Goal: Information Seeking & Learning: Learn about a topic

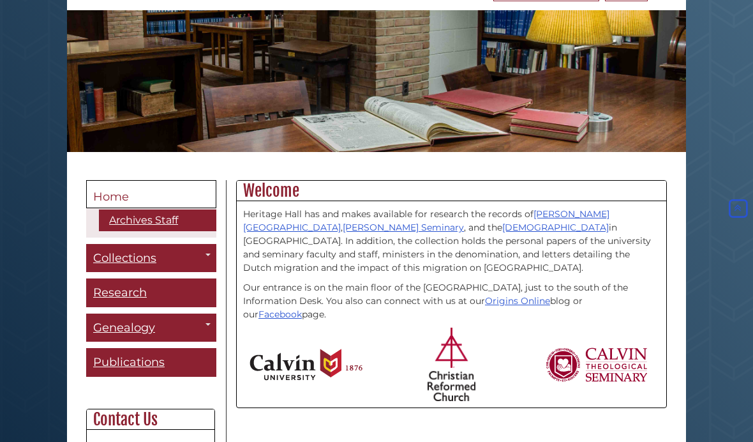
scroll to position [143, 0]
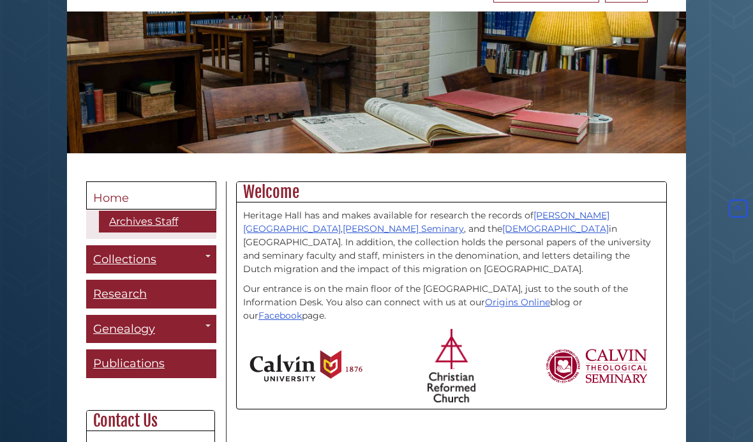
click at [209, 324] on link "Toggle Dropdown" at bounding box center [208, 325] width 18 height 21
click at [206, 322] on div "Guide Pages" at bounding box center [376, 221] width 753 height 442
click at [133, 327] on span "Genealogy" at bounding box center [124, 329] width 62 height 14
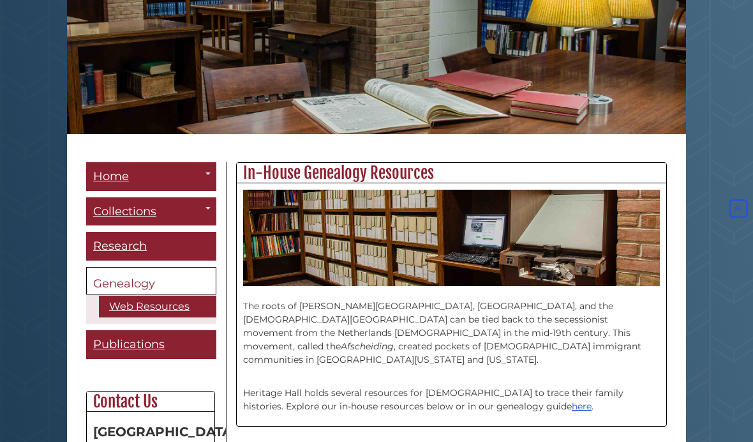
click at [168, 301] on link "Web Resources" at bounding box center [157, 307] width 117 height 22
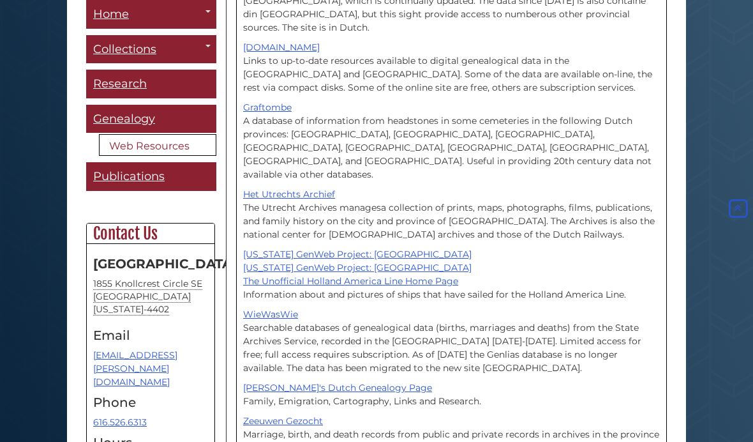
scroll to position [1125, 0]
click at [553, 382] on p "Yvette's Dutch Genealogy Page Family, Emigration, Cartography, Links and Resear…" at bounding box center [451, 395] width 417 height 27
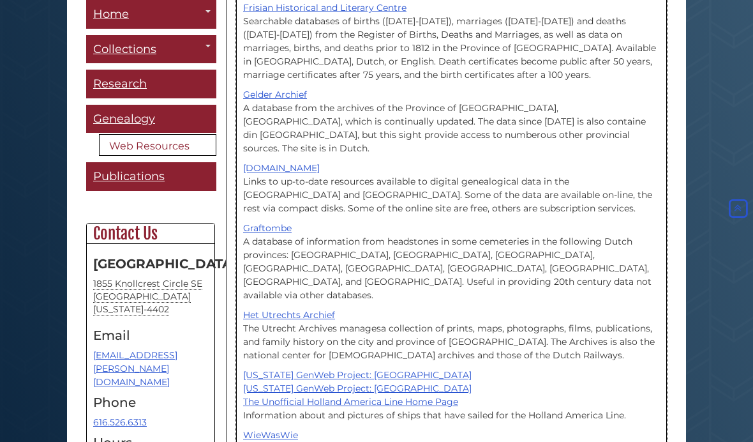
scroll to position [999, 0]
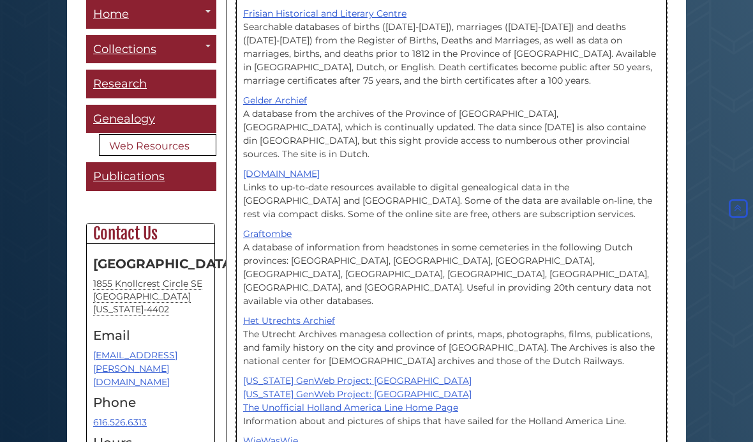
click at [405, 375] on link "Michigan GenWeb Project: Kent County" at bounding box center [357, 380] width 229 height 11
click at [365, 375] on link "Michigan GenWeb Project: Kent County" at bounding box center [357, 380] width 229 height 11
click at [309, 375] on link "Michigan GenWeb Project: Kent County" at bounding box center [357, 380] width 229 height 11
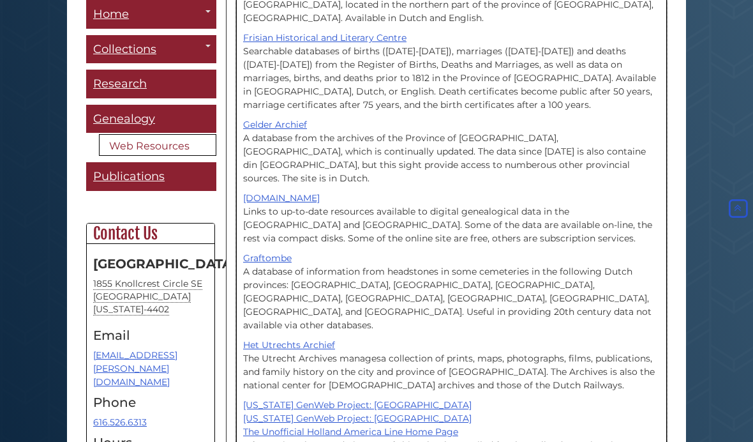
scroll to position [978, 0]
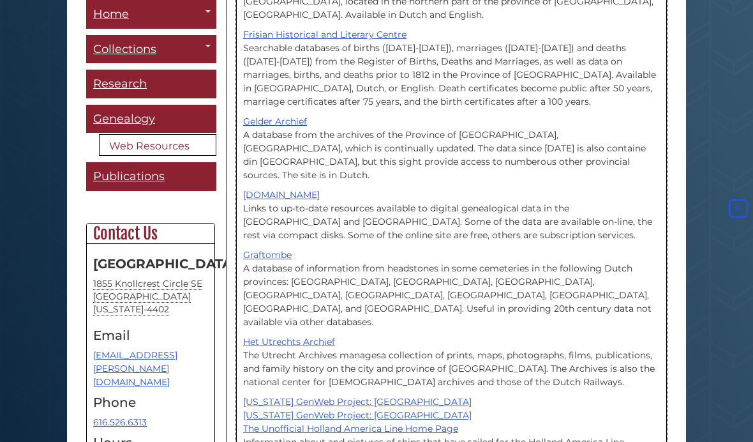
click at [370, 396] on link "Michigan GenWeb Project: Kent County" at bounding box center [357, 401] width 229 height 11
click at [160, 172] on span "Publications" at bounding box center [129, 176] width 72 height 14
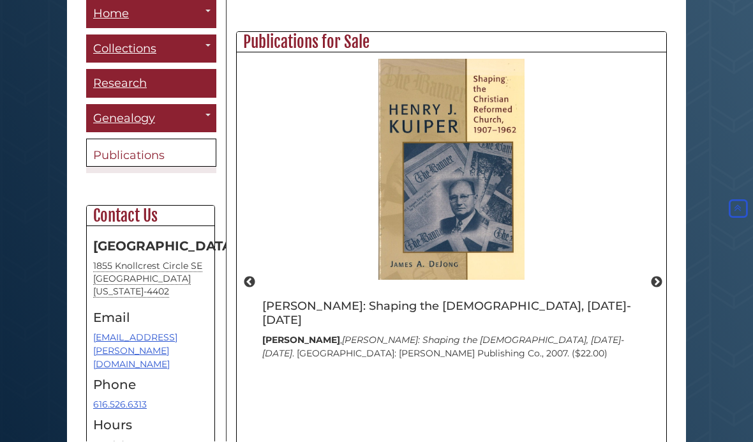
scroll to position [803, 0]
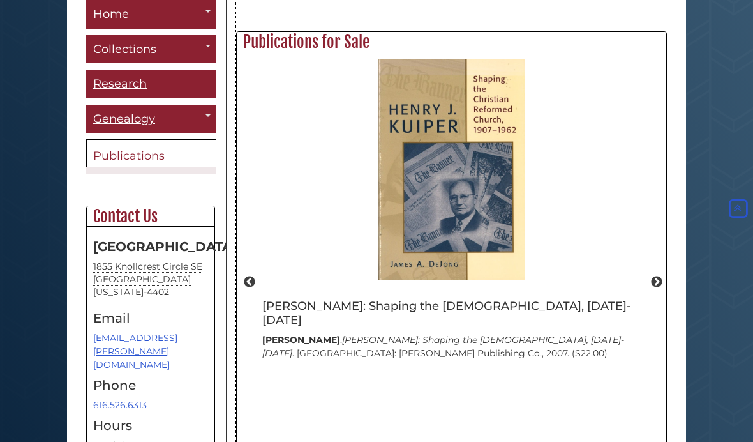
click at [660, 276] on button "Next" at bounding box center [657, 282] width 13 height 13
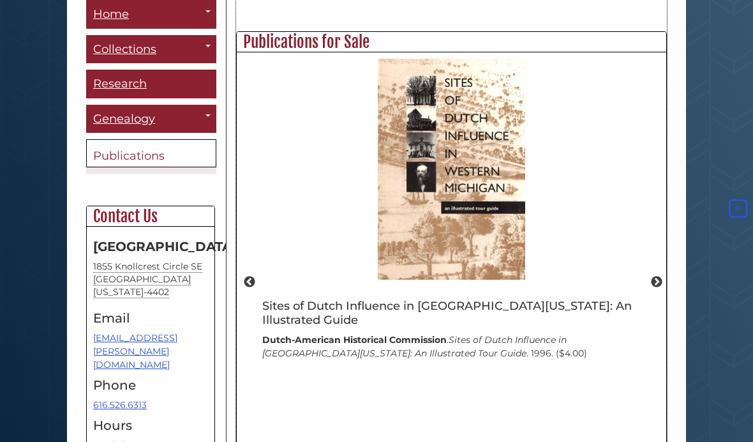
click at [661, 276] on button "Next" at bounding box center [657, 282] width 13 height 13
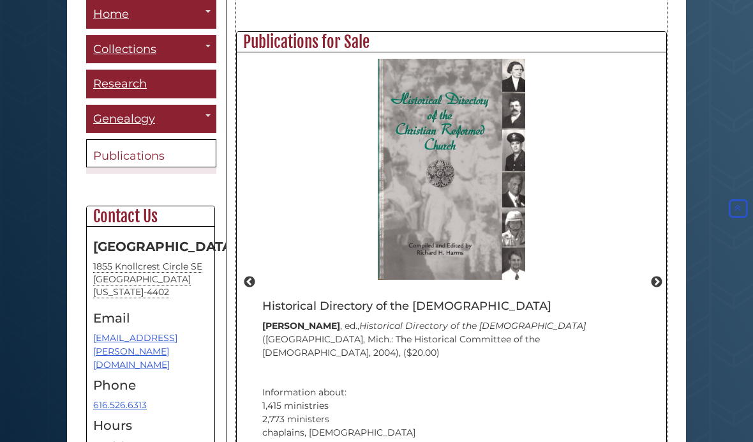
scroll to position [486, 430]
click at [661, 289] on button "Next" at bounding box center [657, 282] width 13 height 13
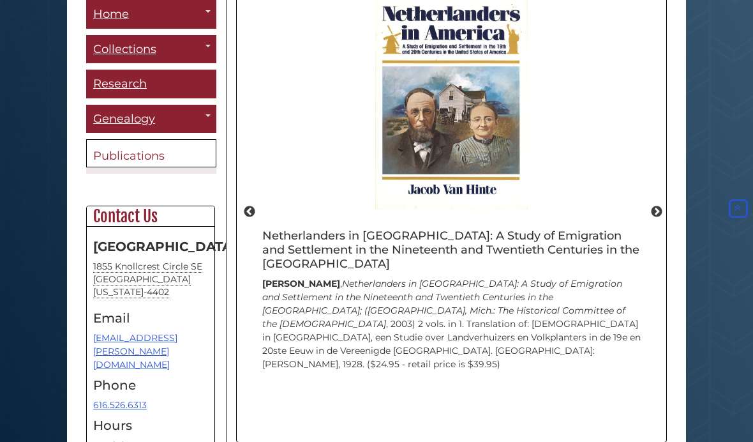
scroll to position [884, 0]
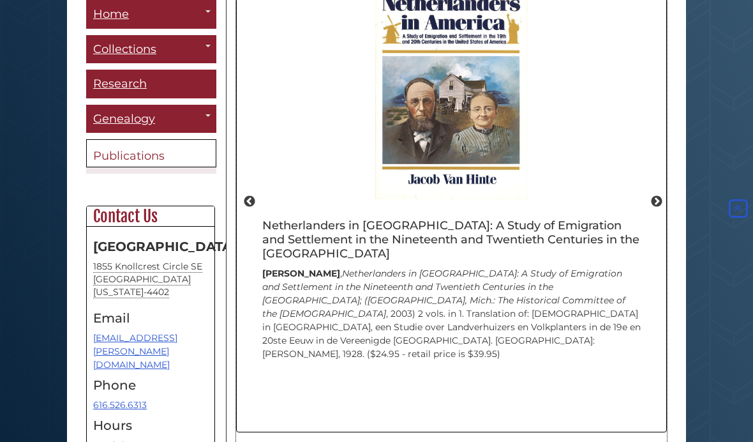
click at [653, 208] on button "Next" at bounding box center [657, 201] width 13 height 13
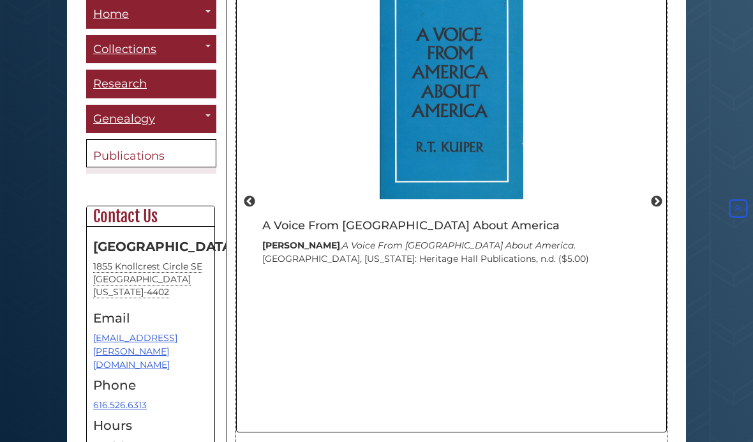
click at [660, 208] on button "Next" at bounding box center [657, 201] width 13 height 13
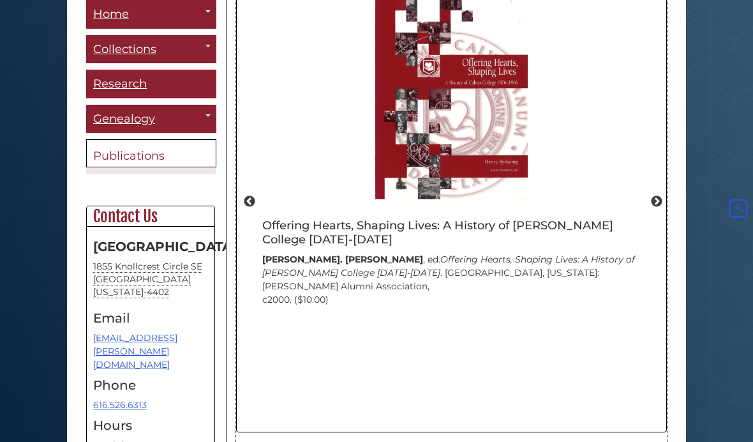
click at [662, 208] on button "Next" at bounding box center [657, 201] width 13 height 13
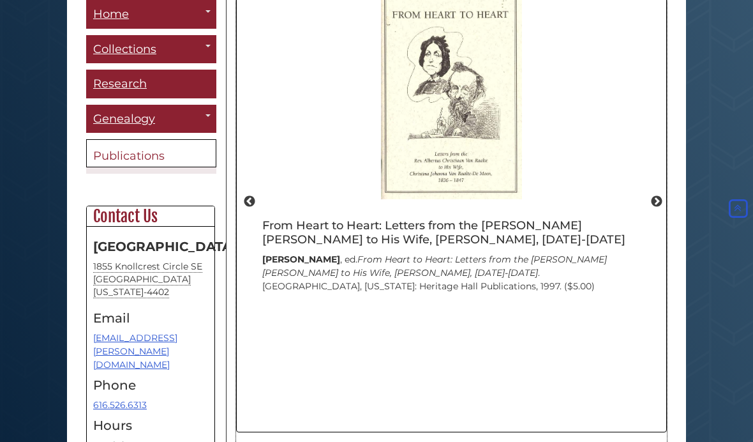
click at [654, 208] on button "Next" at bounding box center [657, 201] width 13 height 13
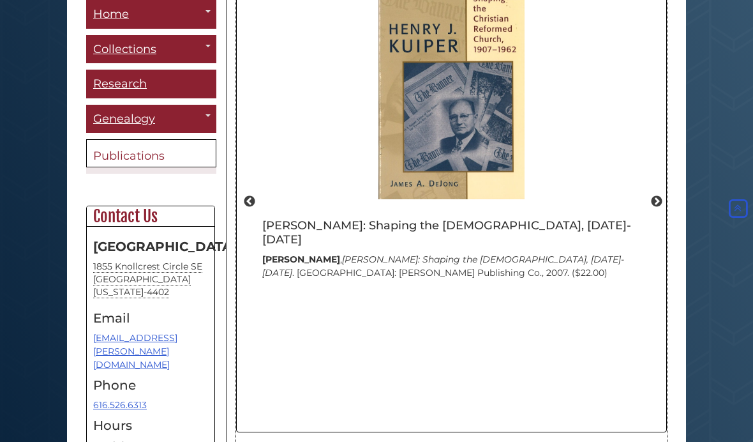
click at [663, 208] on button "Next" at bounding box center [657, 201] width 13 height 13
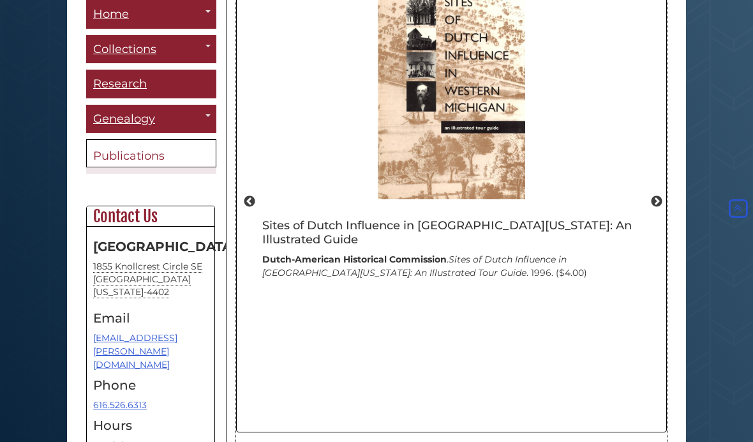
click at [659, 208] on button "Next" at bounding box center [657, 201] width 13 height 13
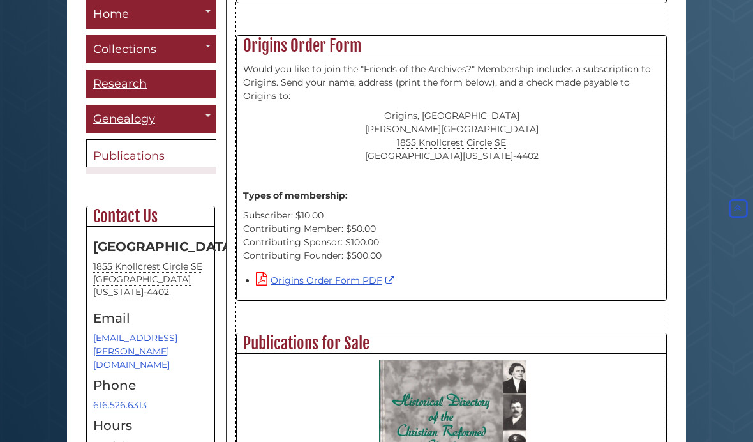
scroll to position [501, 0]
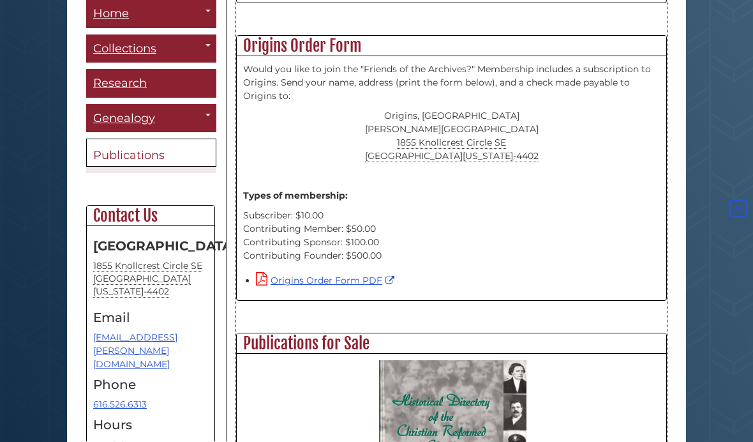
click at [345, 279] on link "Origins Order Form PDF" at bounding box center [327, 280] width 142 height 11
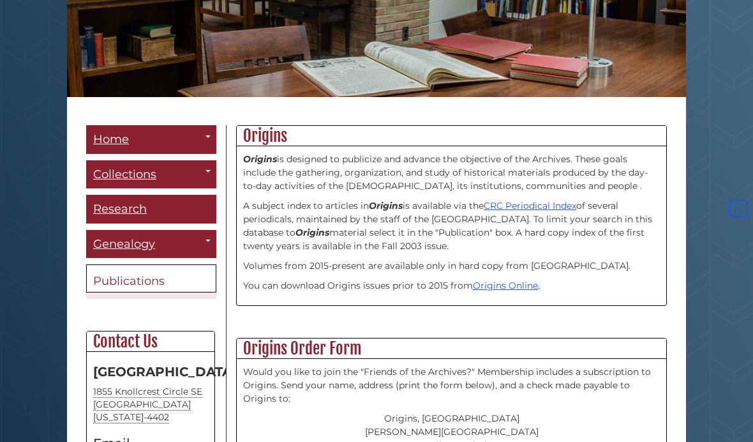
scroll to position [199, 0]
click at [139, 207] on span "Research" at bounding box center [120, 209] width 54 height 14
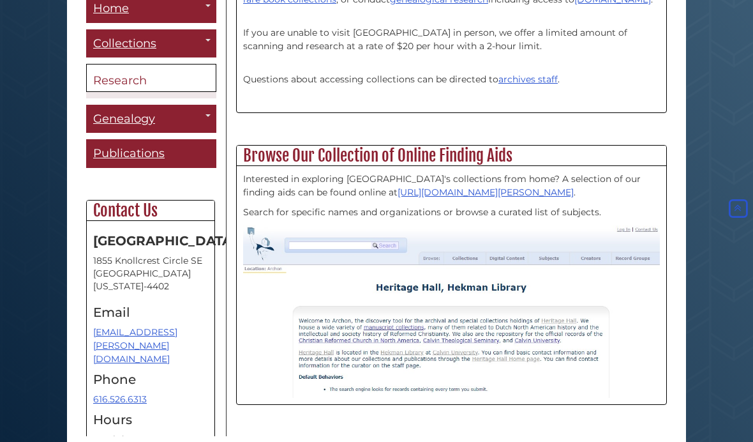
scroll to position [403, 0]
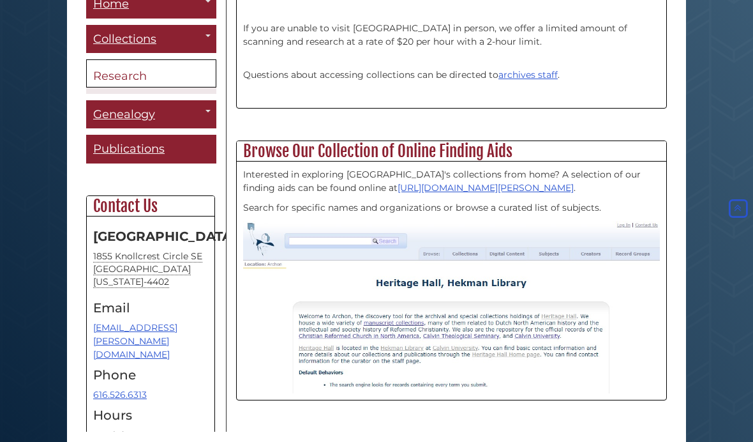
click at [727, 220] on icon "Back to Top" at bounding box center [739, 208] width 24 height 24
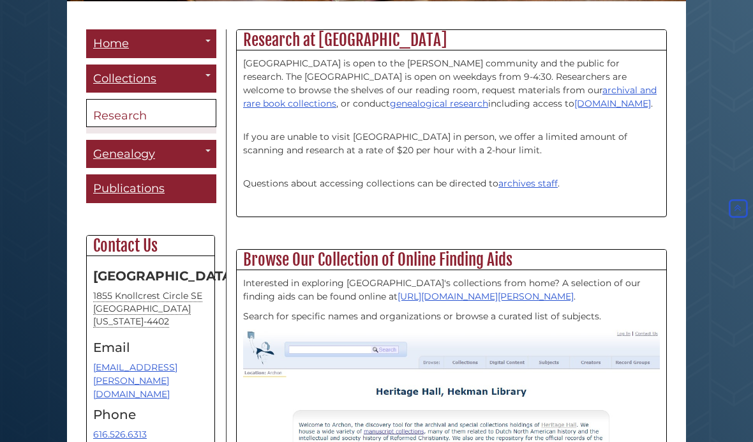
scroll to position [295, 0]
click at [312, 358] on img at bounding box center [451, 415] width 417 height 172
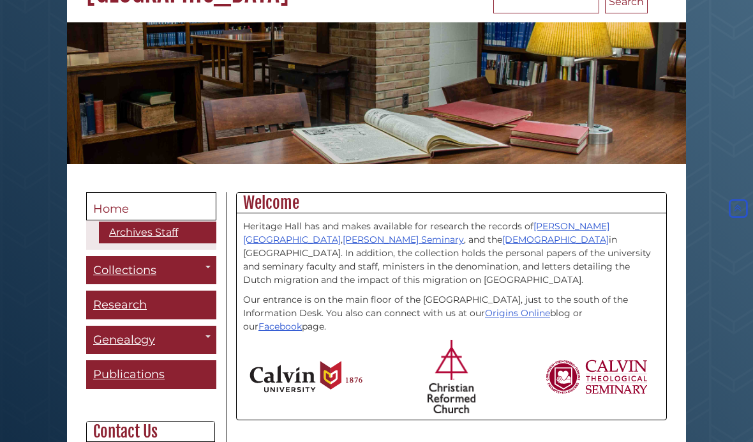
scroll to position [132, 0]
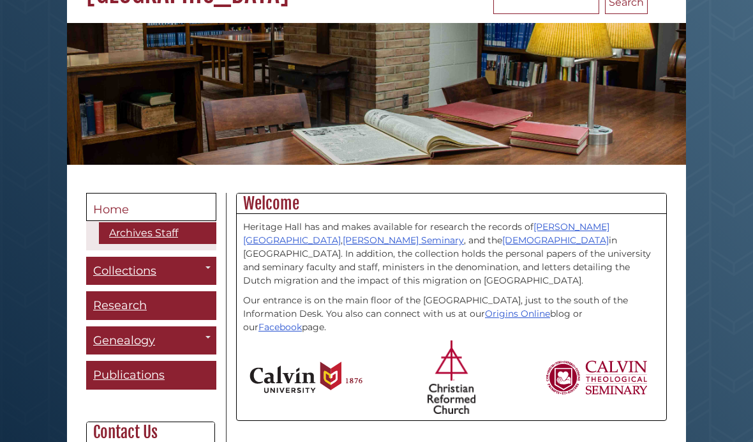
click at [139, 307] on span "Research" at bounding box center [120, 305] width 54 height 14
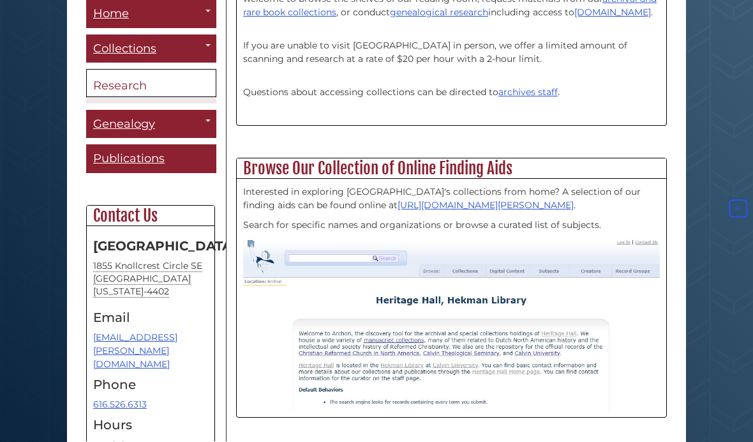
scroll to position [386, 0]
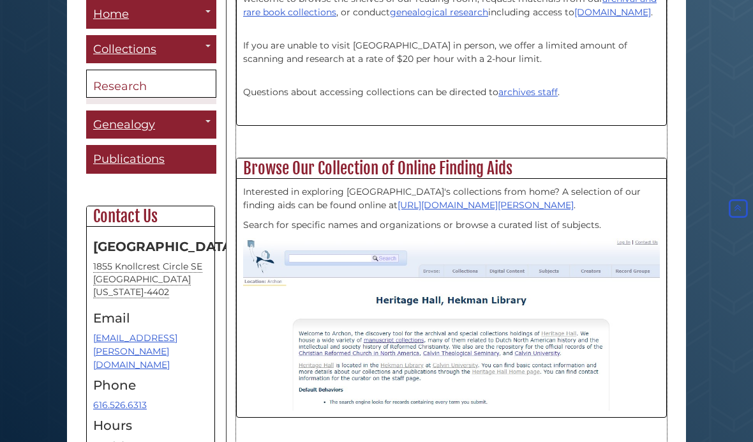
click at [308, 261] on img at bounding box center [451, 324] width 417 height 172
